Goal: Task Accomplishment & Management: Manage account settings

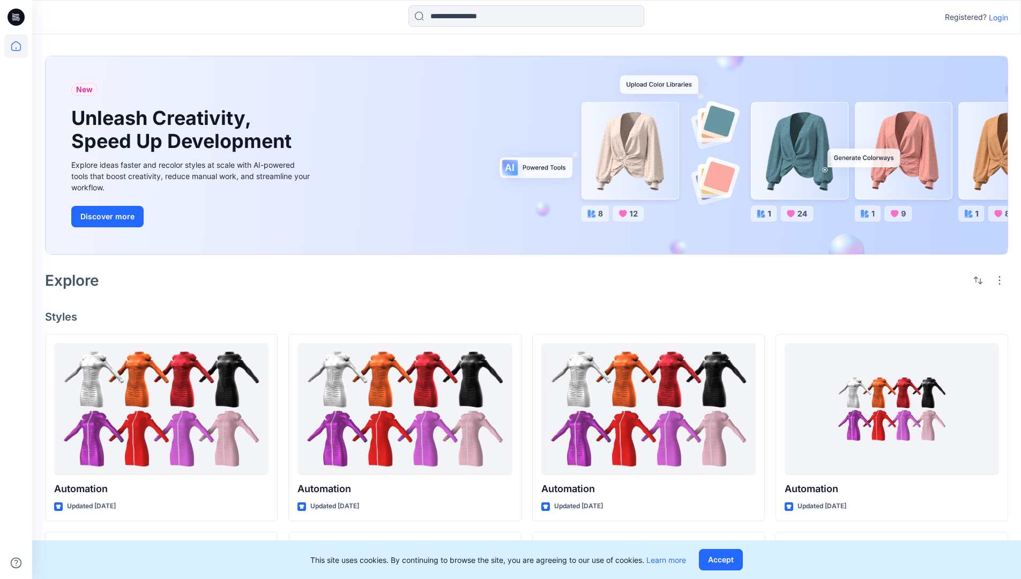
click at [996, 17] on p "Login" at bounding box center [998, 17] width 19 height 11
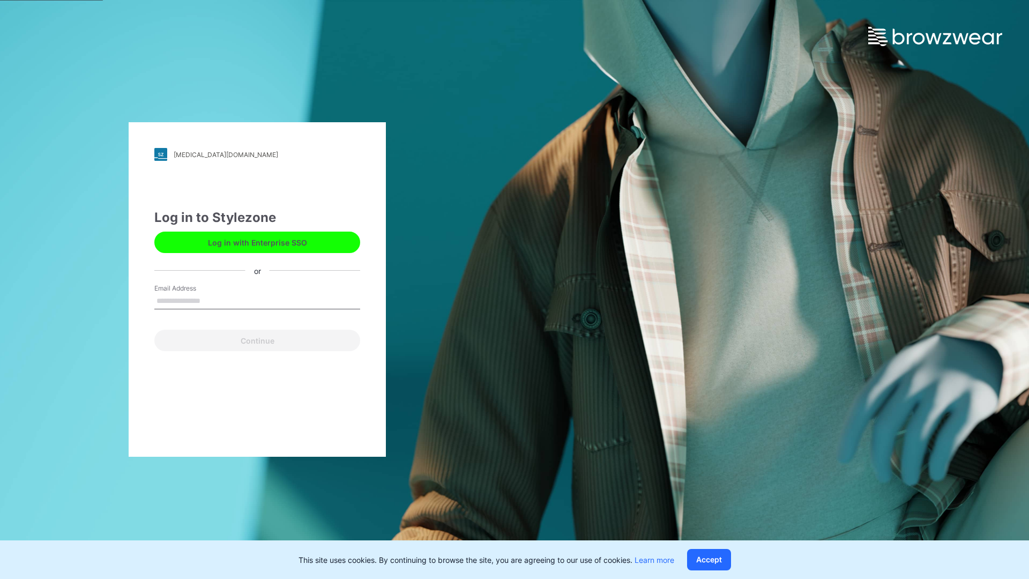
click at [212, 300] on input "Email Address" at bounding box center [257, 301] width 206 height 16
type input "**********"
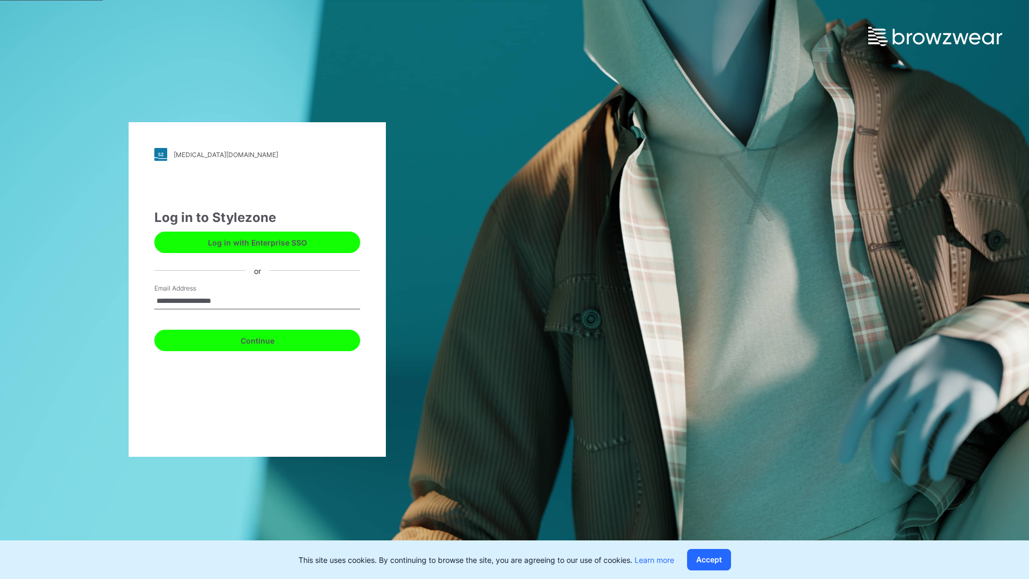
click at [269, 339] on button "Continue" at bounding box center [257, 340] width 206 height 21
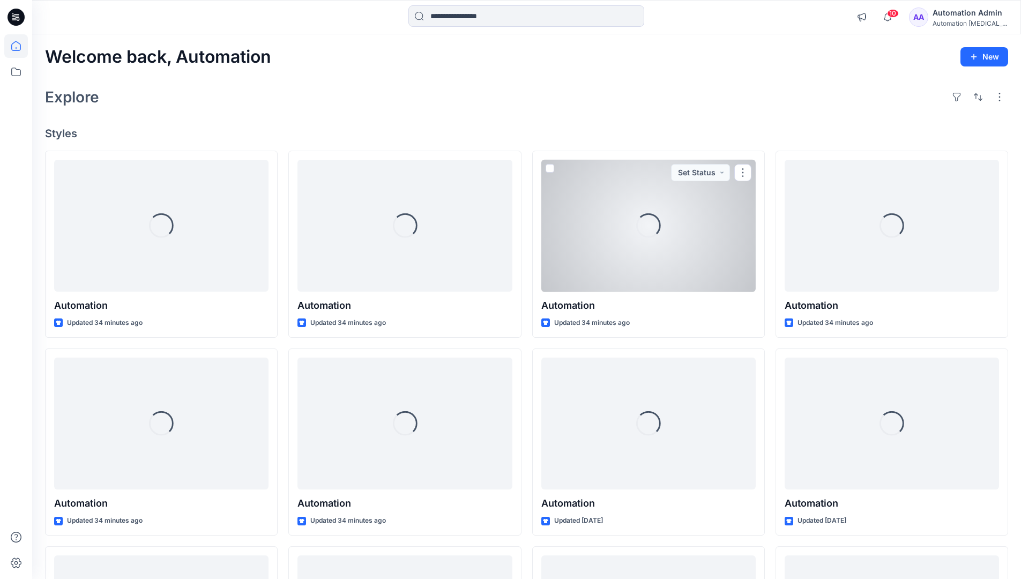
click at [20, 46] on icon at bounding box center [16, 46] width 10 height 10
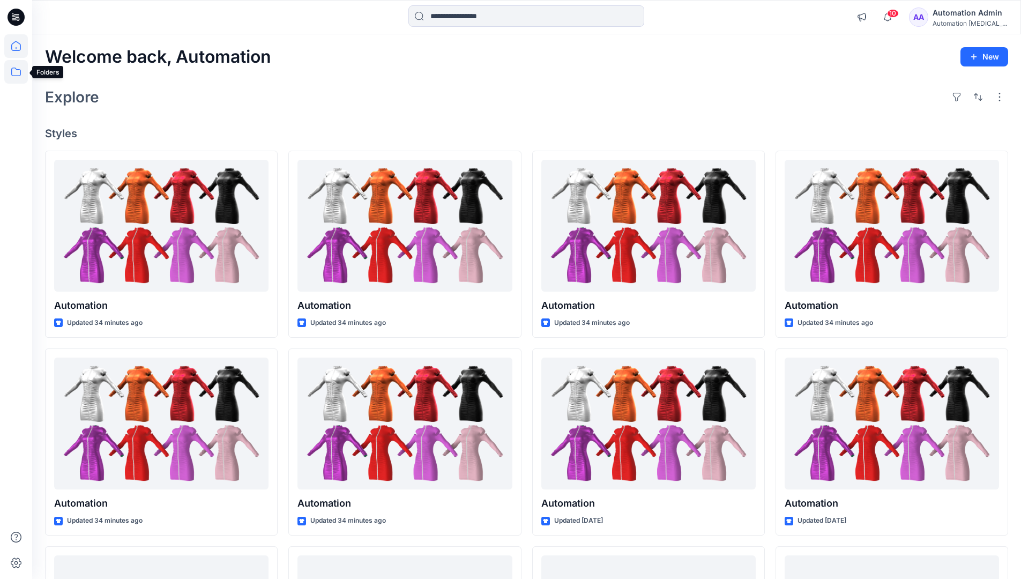
click at [13, 77] on icon at bounding box center [16, 72] width 24 height 24
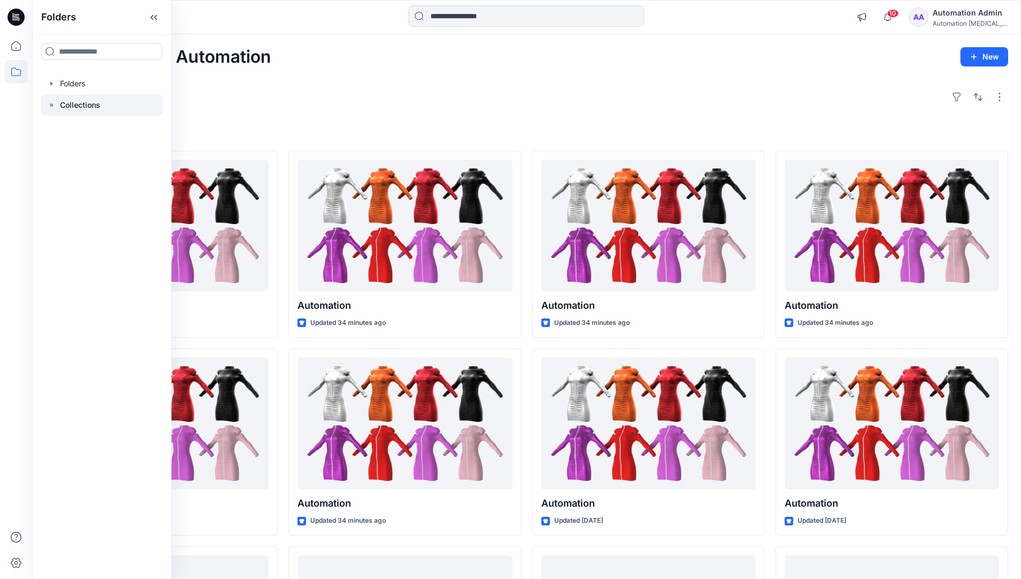
click at [50, 104] on rect at bounding box center [51, 104] width 3 height 3
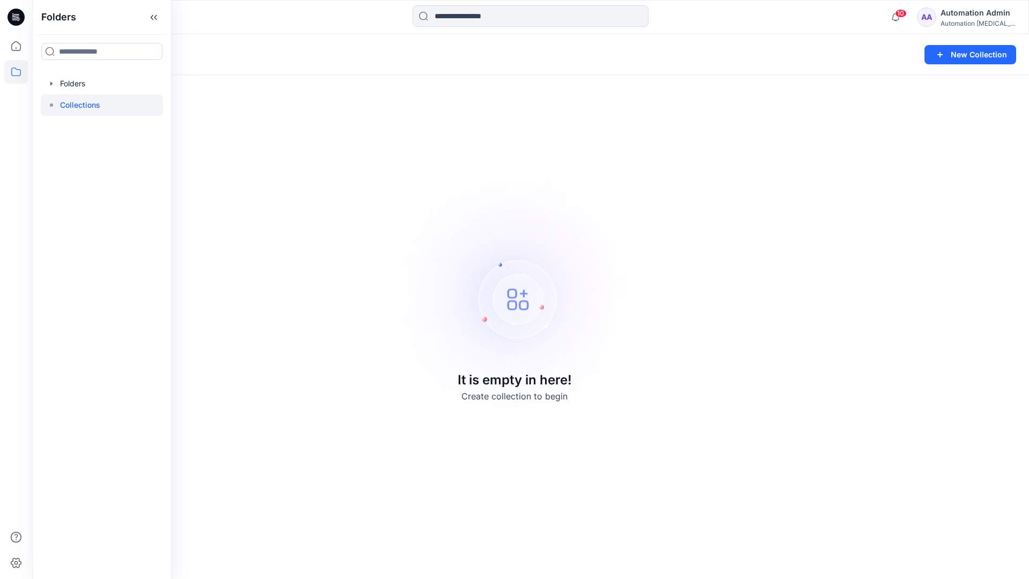
click at [70, 101] on p "Collections" at bounding box center [80, 105] width 40 height 13
click at [8, 70] on icon at bounding box center [16, 72] width 24 height 24
click at [963, 61] on button "New Collection" at bounding box center [970, 54] width 92 height 19
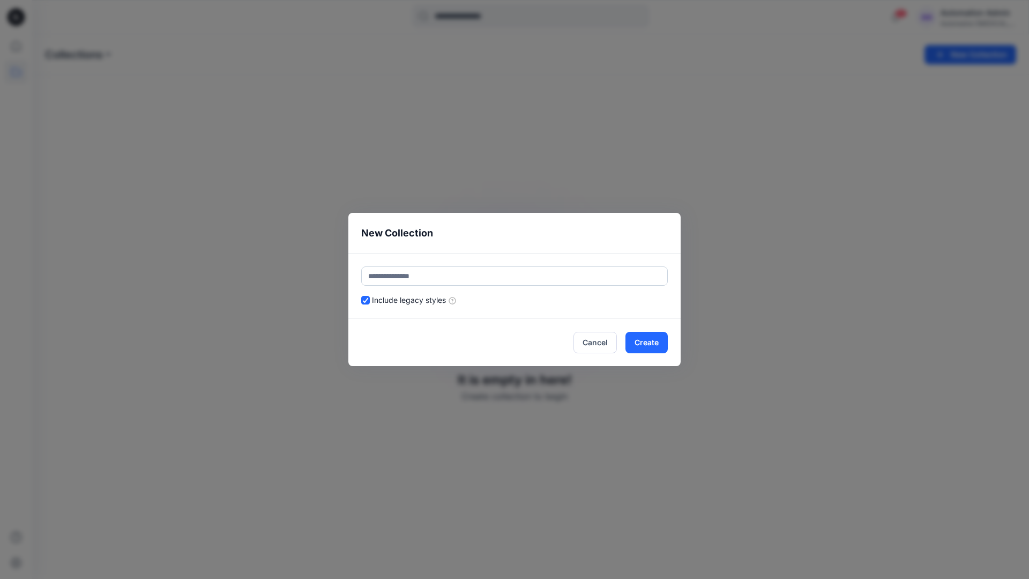
click at [453, 272] on input "text" at bounding box center [514, 275] width 307 height 19
type input "**********"
click at [645, 341] on button "Create" at bounding box center [646, 342] width 42 height 21
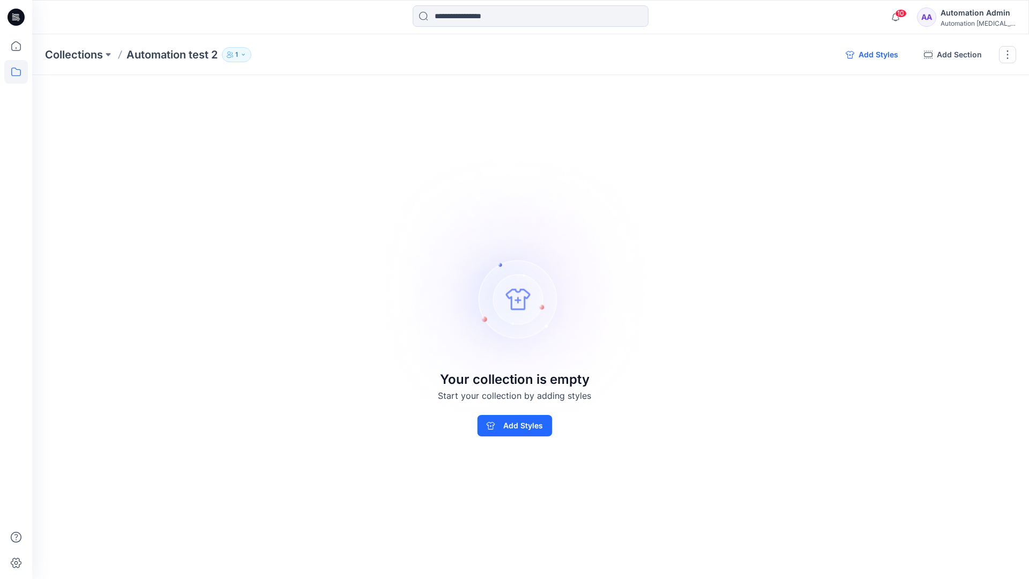
click at [871, 55] on button "Add Styles" at bounding box center [872, 54] width 70 height 17
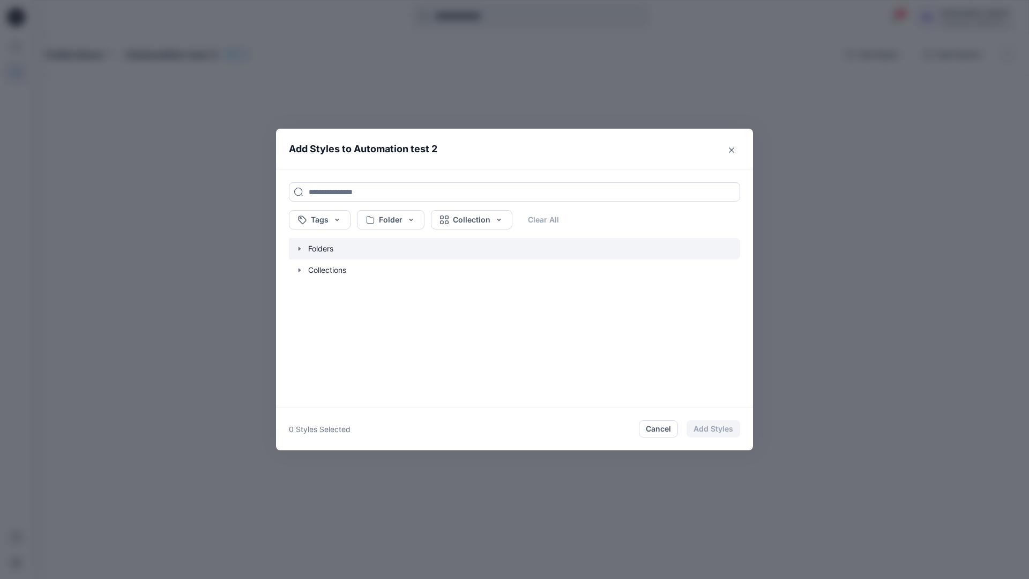
click at [299, 250] on icon "button" at bounding box center [299, 248] width 9 height 9
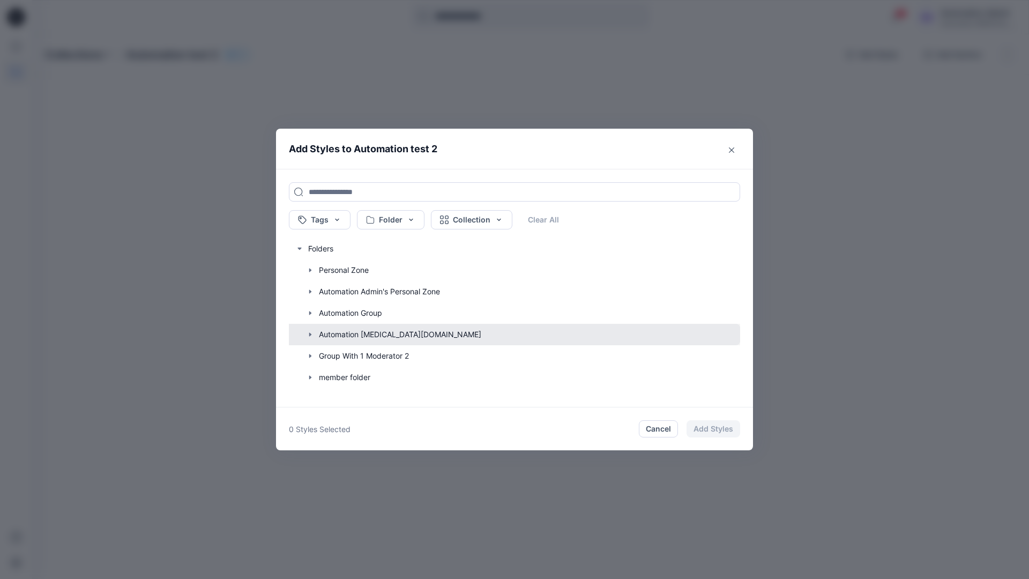
click at [341, 335] on button "button" at bounding box center [509, 334] width 462 height 21
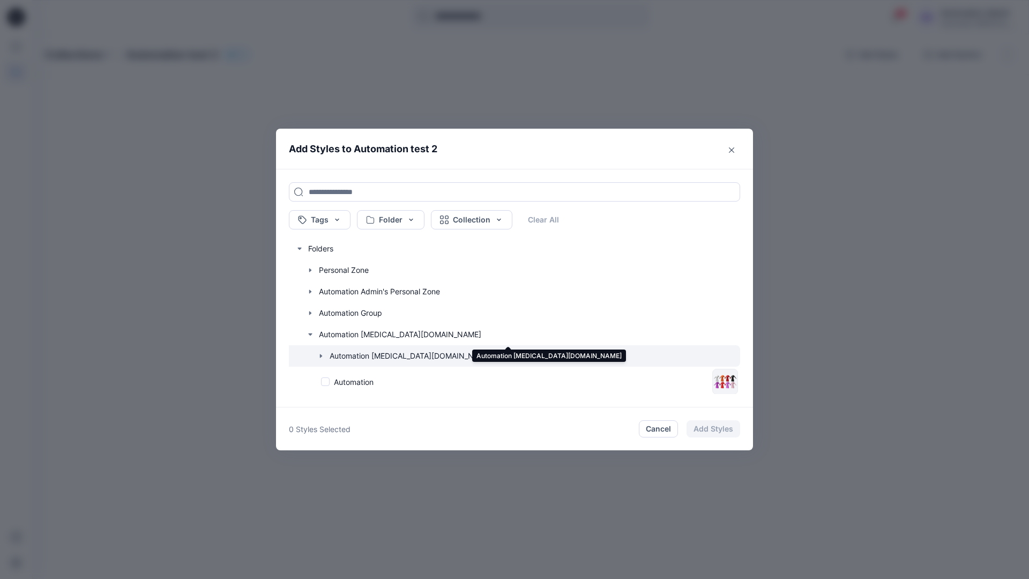
click at [323, 356] on icon "button" at bounding box center [321, 356] width 9 height 9
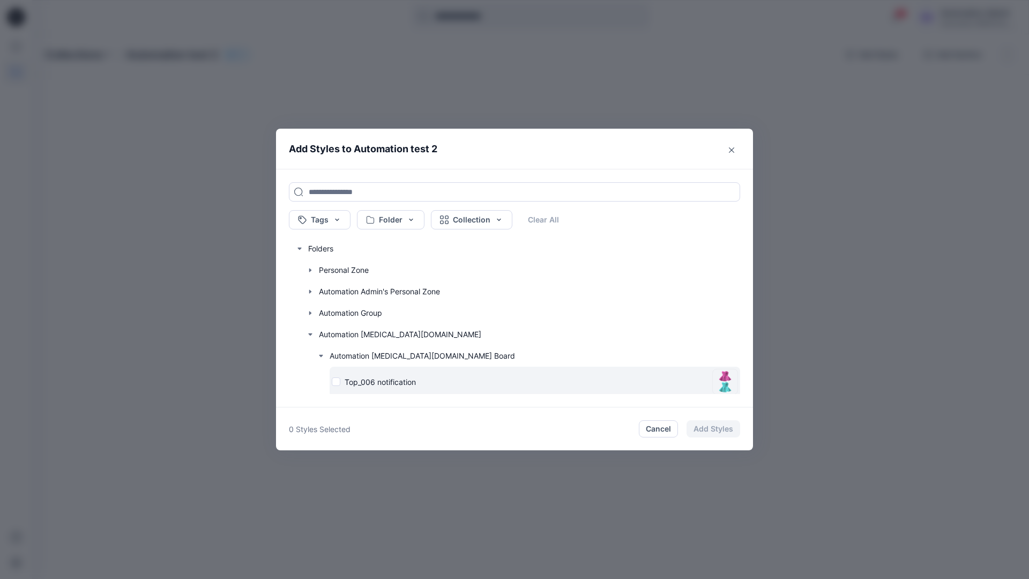
click at [337, 383] on div "Top_006 notification" at bounding box center [520, 381] width 376 height 11
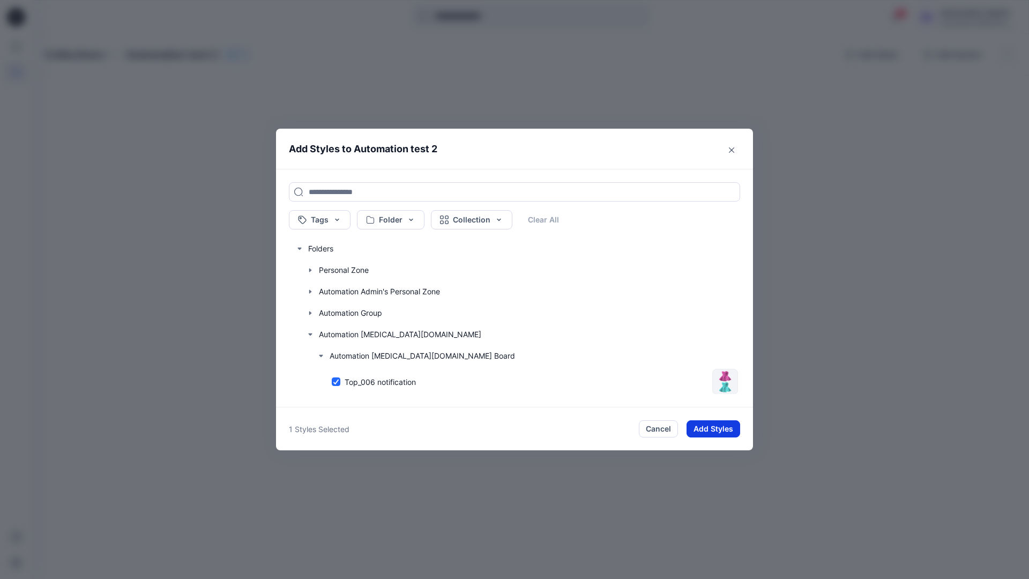
click at [704, 423] on button "Add Styles" at bounding box center [713, 428] width 54 height 17
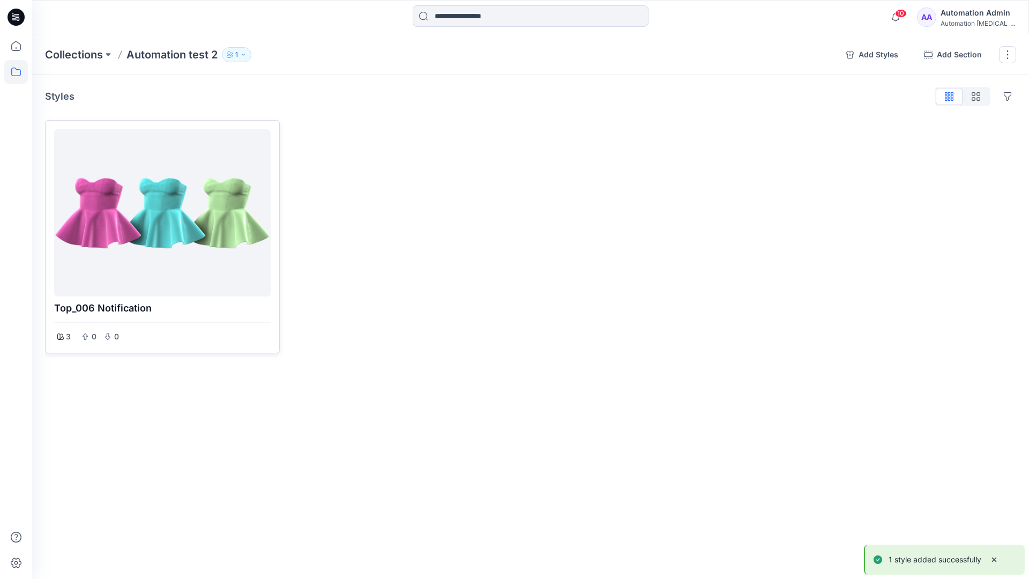
click at [201, 218] on div at bounding box center [162, 212] width 208 height 159
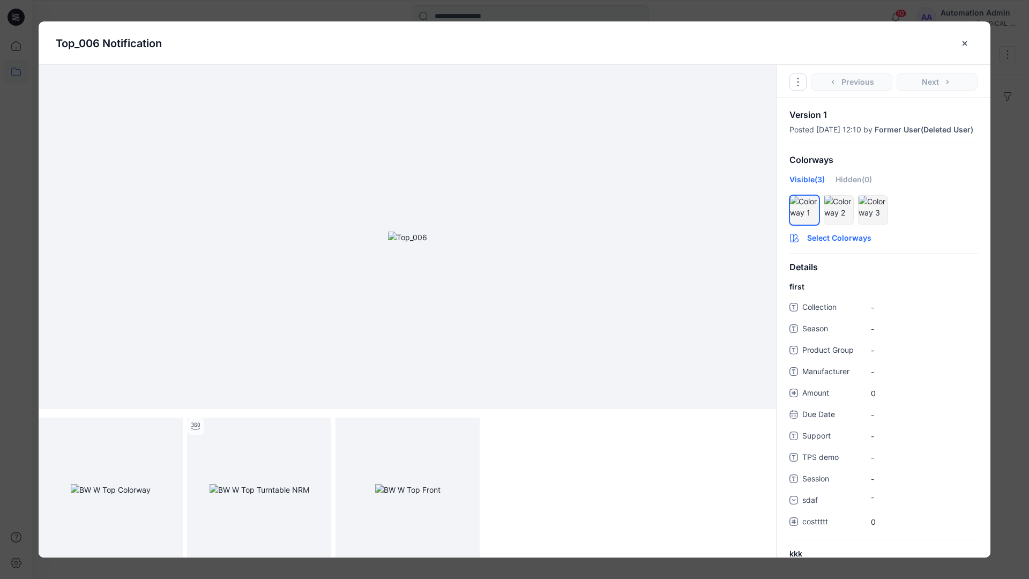
click at [839, 244] on button "Select Colorways" at bounding box center [883, 235] width 214 height 17
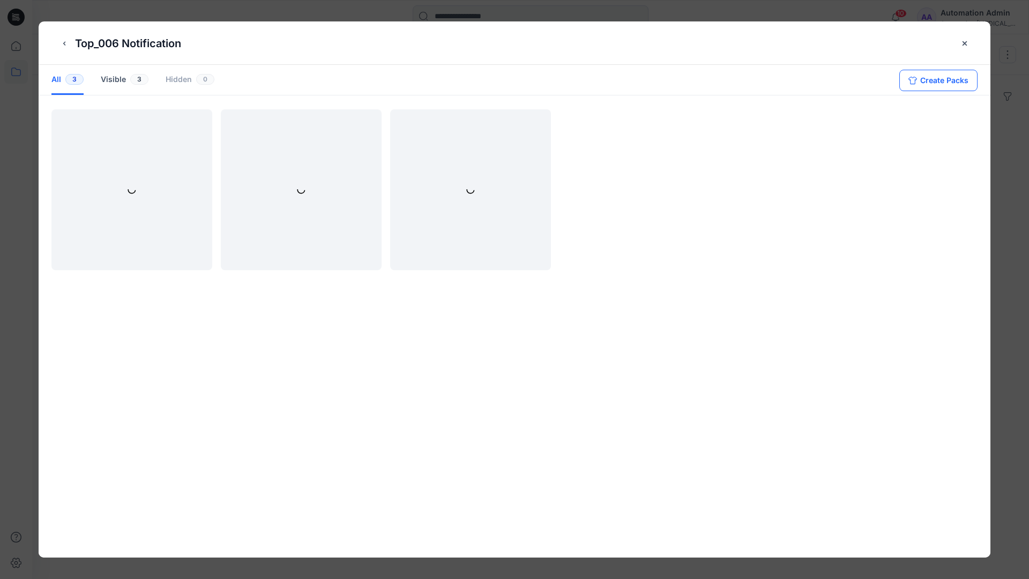
click at [930, 78] on button "Create Packs" at bounding box center [938, 80] width 78 height 21
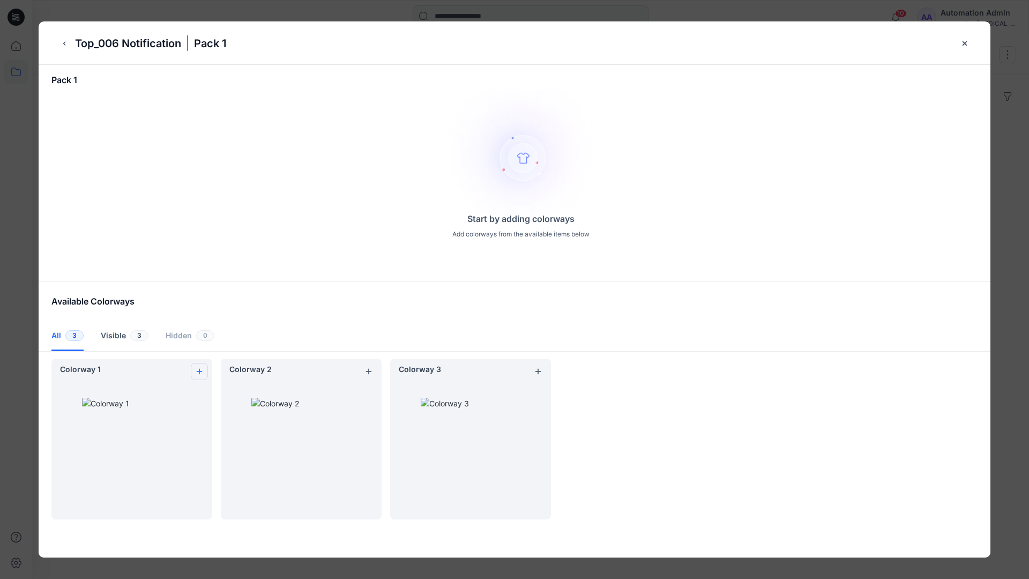
click at [197, 368] on icon "add colorway" at bounding box center [199, 371] width 9 height 9
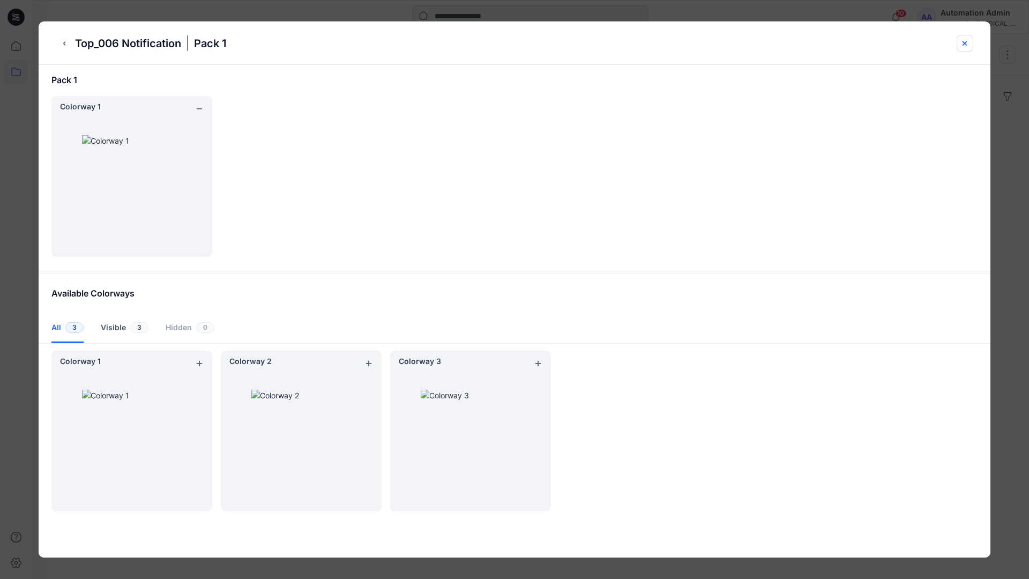
click at [966, 45] on icon "close-btn" at bounding box center [964, 43] width 9 height 9
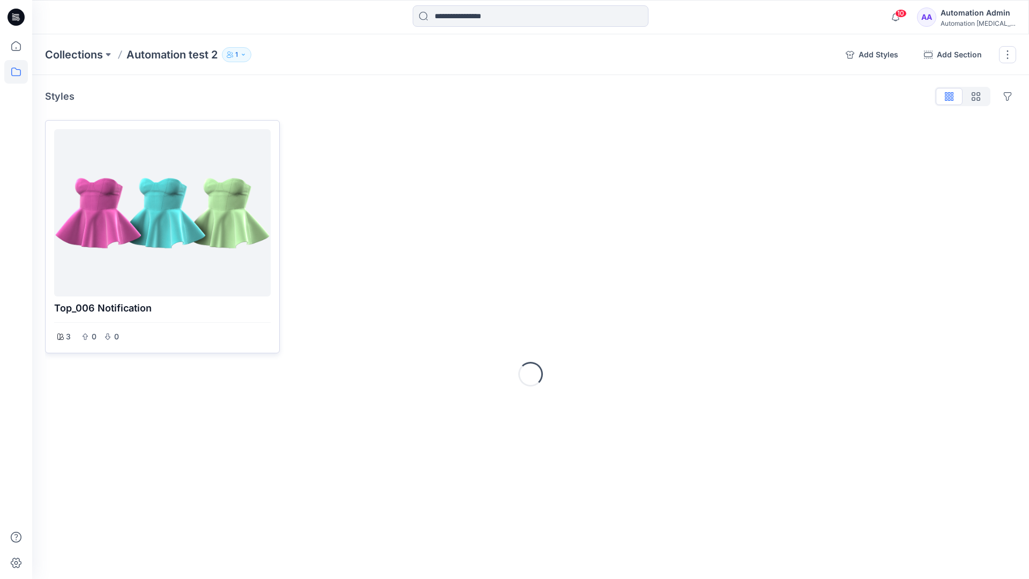
click at [156, 245] on div at bounding box center [162, 212] width 208 height 159
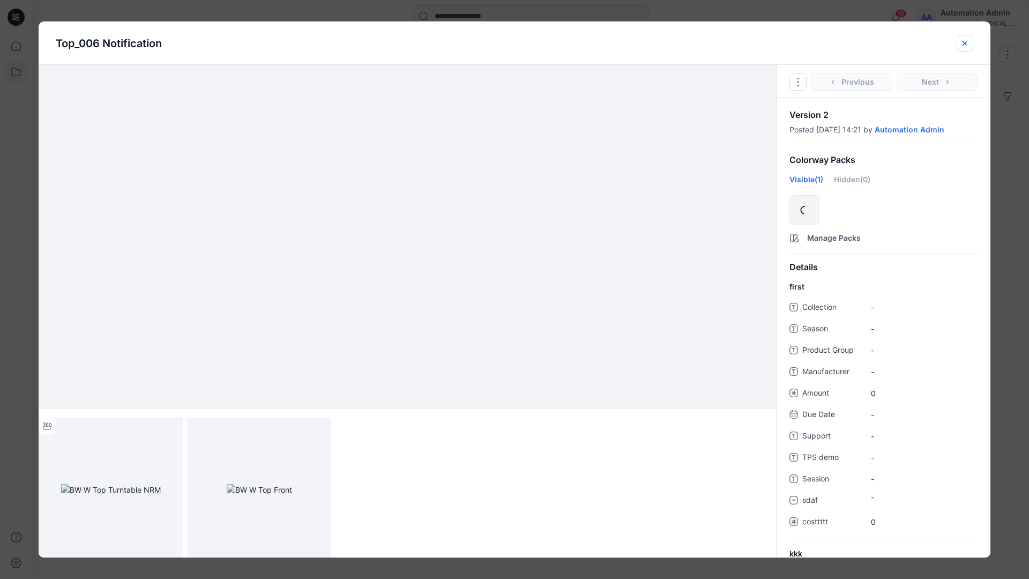
click at [961, 44] on icon "close-btn" at bounding box center [964, 43] width 9 height 9
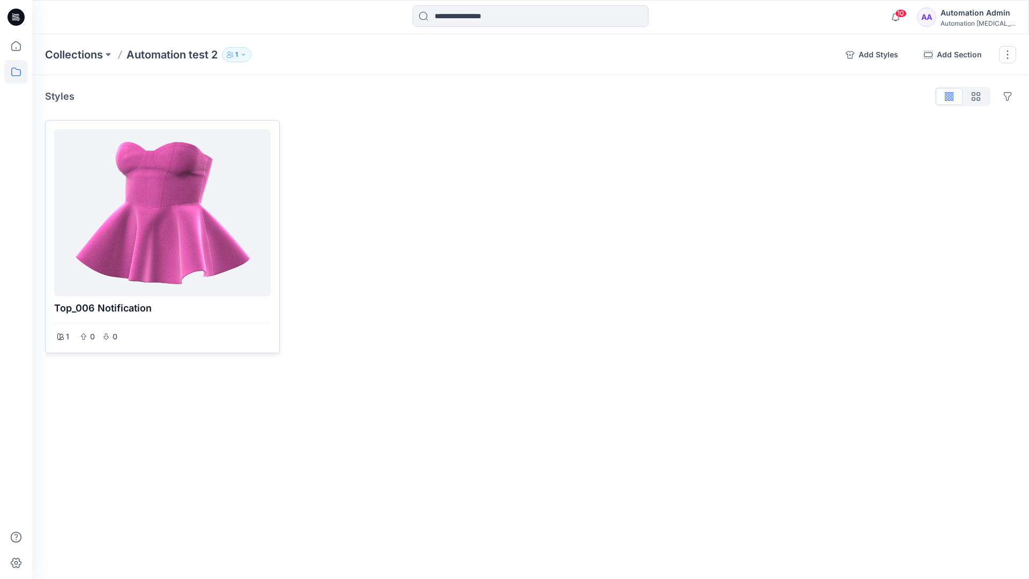
click at [159, 177] on div at bounding box center [162, 212] width 208 height 159
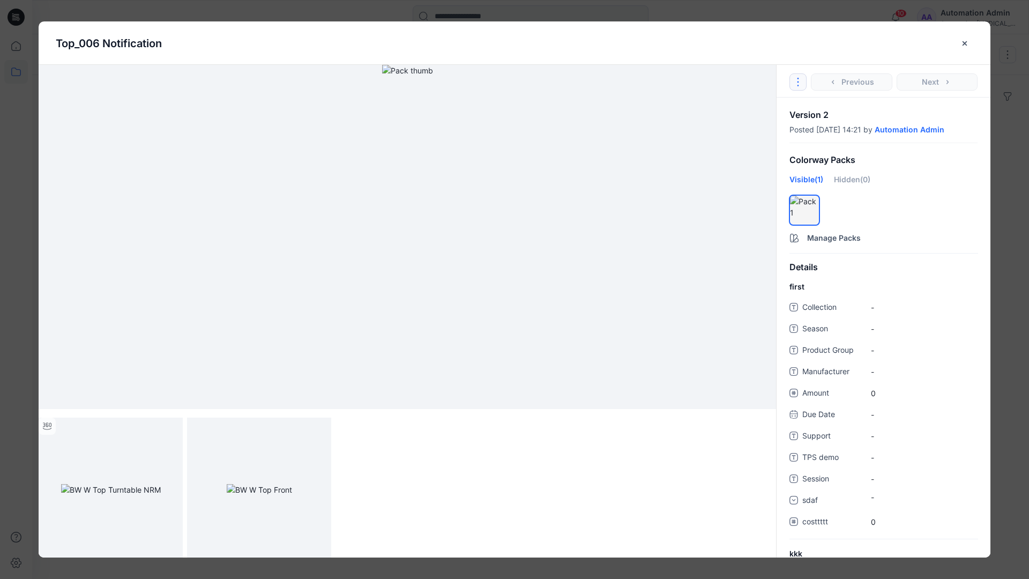
click at [801, 79] on icon "Options" at bounding box center [798, 82] width 9 height 9
click at [796, 130] on button "Duplicate Original Style to..." at bounding box center [798, 131] width 130 height 21
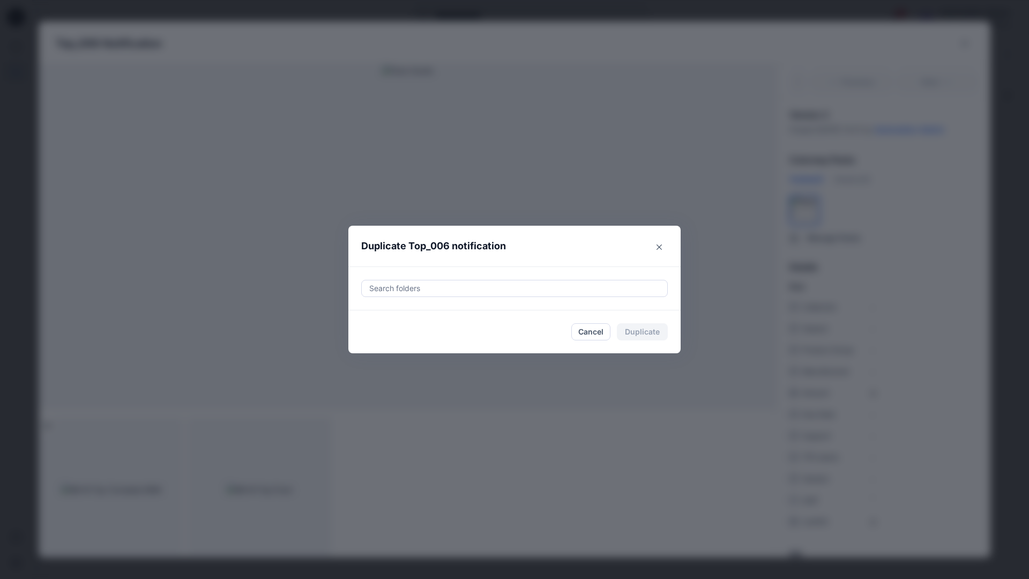
click at [496, 287] on div at bounding box center [514, 288] width 293 height 13
click at [660, 245] on icon "Close" at bounding box center [658, 246] width 5 height 5
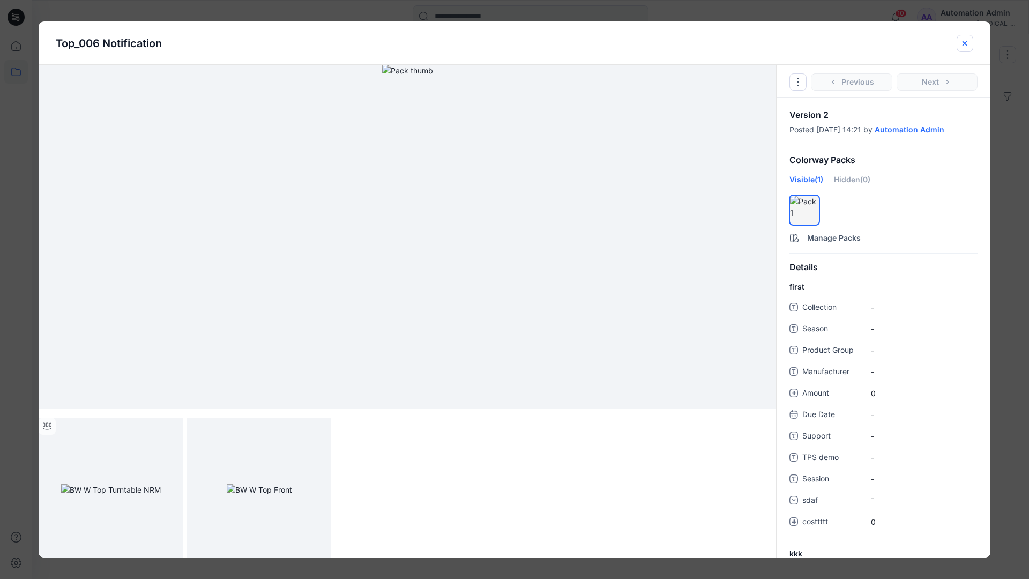
click at [965, 47] on icon "close-btn" at bounding box center [964, 43] width 9 height 9
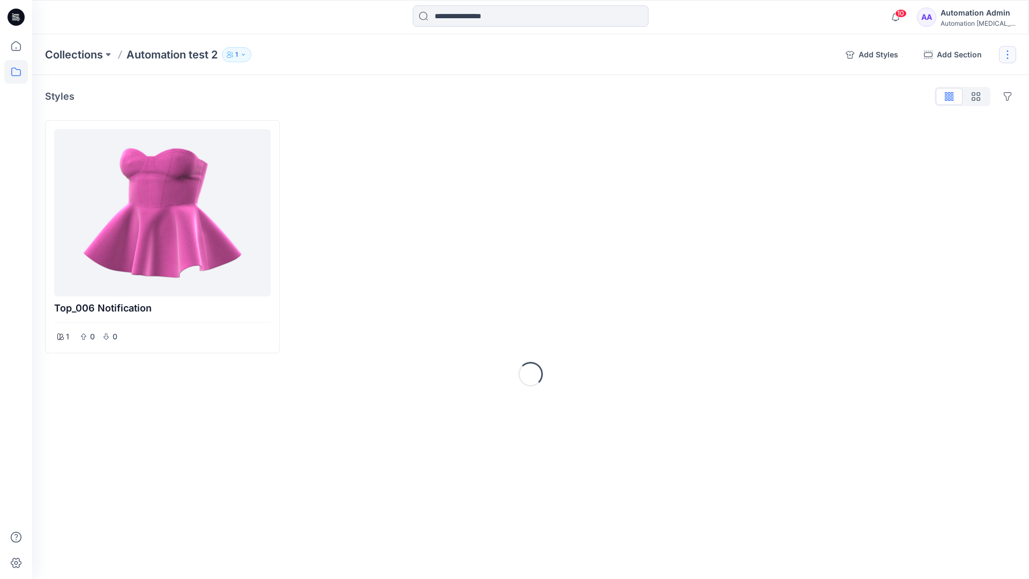
click at [1004, 56] on button "button" at bounding box center [1007, 54] width 17 height 17
click at [945, 154] on button "Delete Collection" at bounding box center [956, 153] width 116 height 20
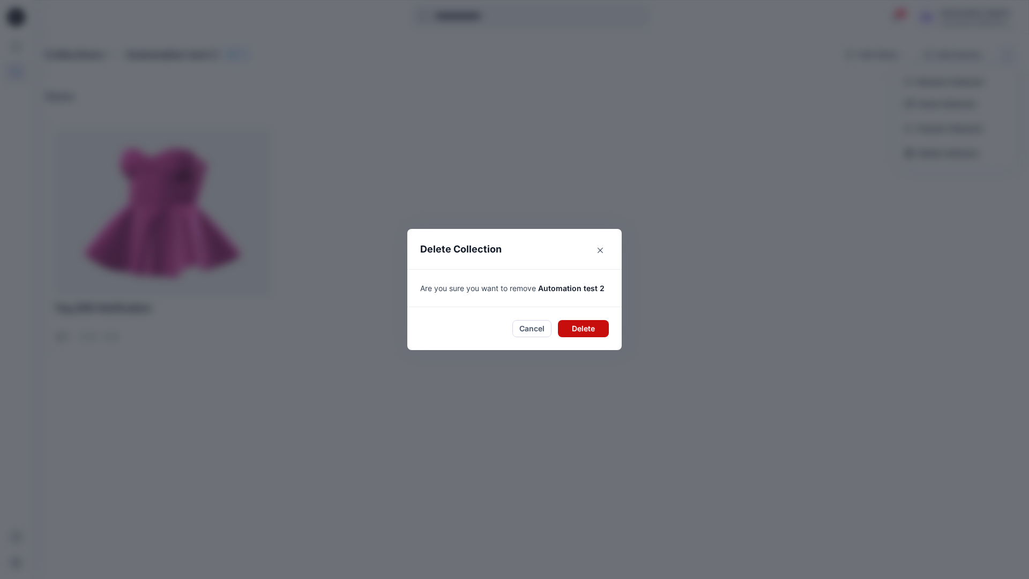
click at [595, 320] on button "Delete" at bounding box center [583, 328] width 51 height 17
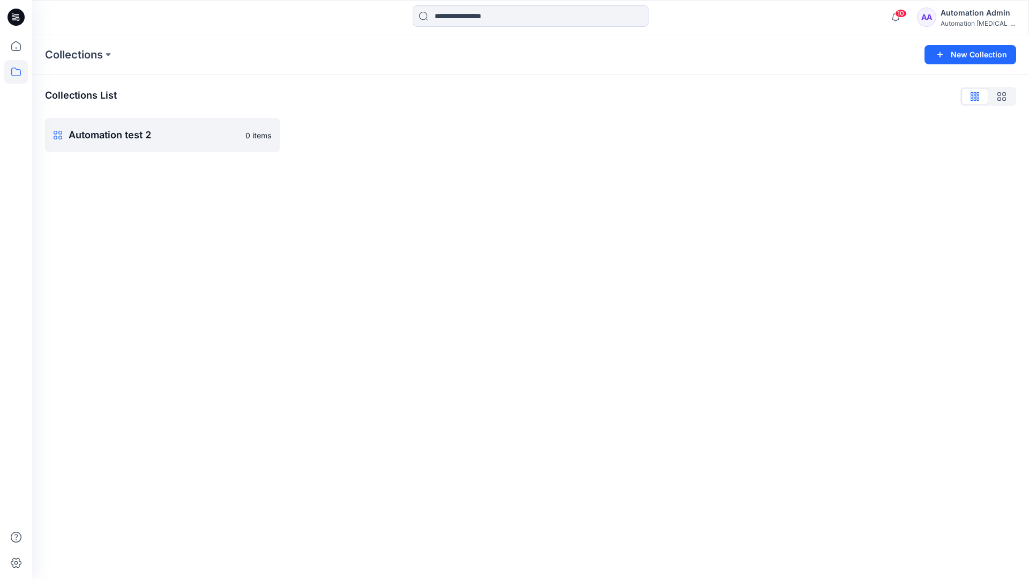
click at [969, 18] on div "Automation Admin" at bounding box center [977, 12] width 75 height 13
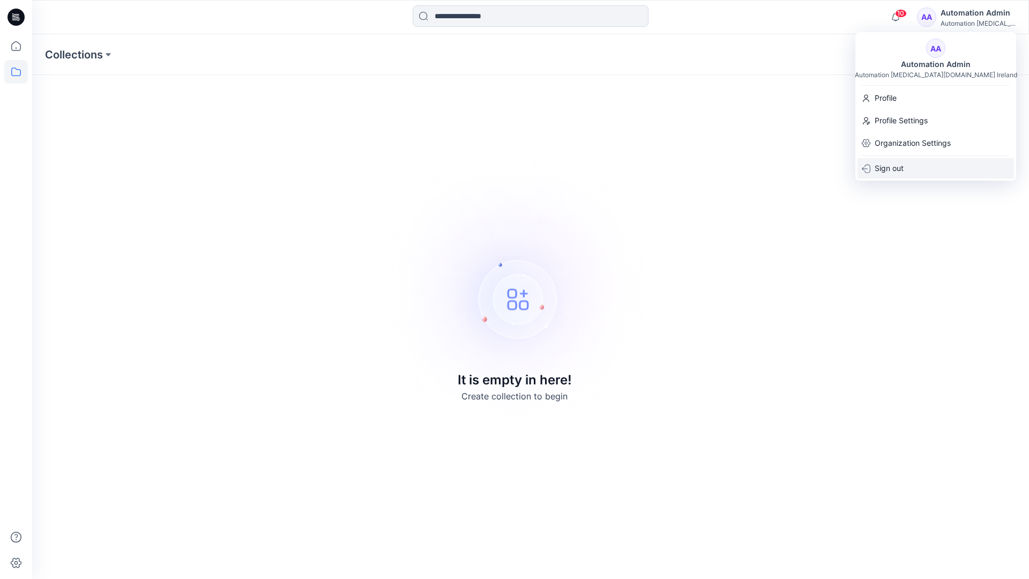
click at [904, 165] on div "Sign out" at bounding box center [935, 168] width 156 height 20
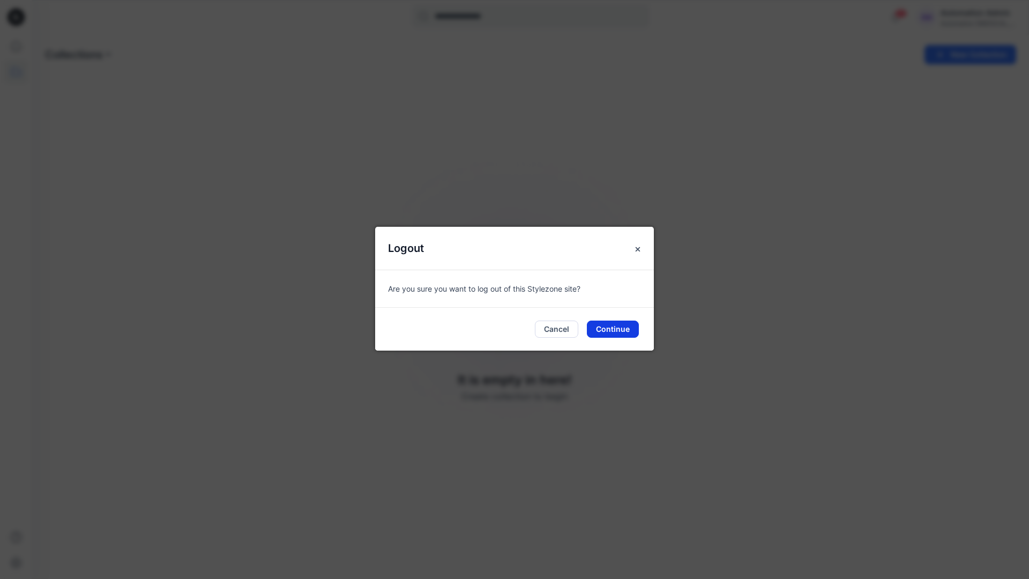
click at [610, 332] on button "Continue" at bounding box center [613, 328] width 52 height 17
